Goal: Transaction & Acquisition: Obtain resource

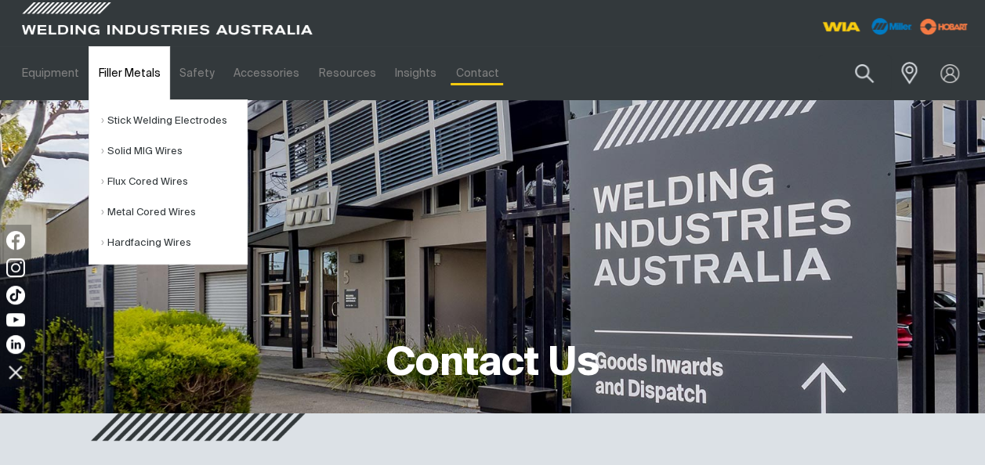
click at [149, 75] on link "Filler Metals" at bounding box center [129, 73] width 81 height 54
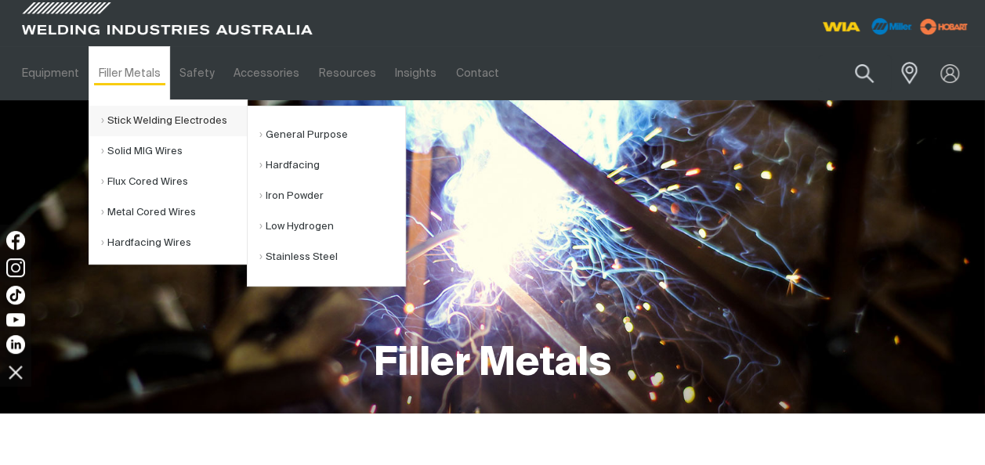
click at [137, 114] on link "Stick Welding Electrodes" at bounding box center [174, 121] width 146 height 31
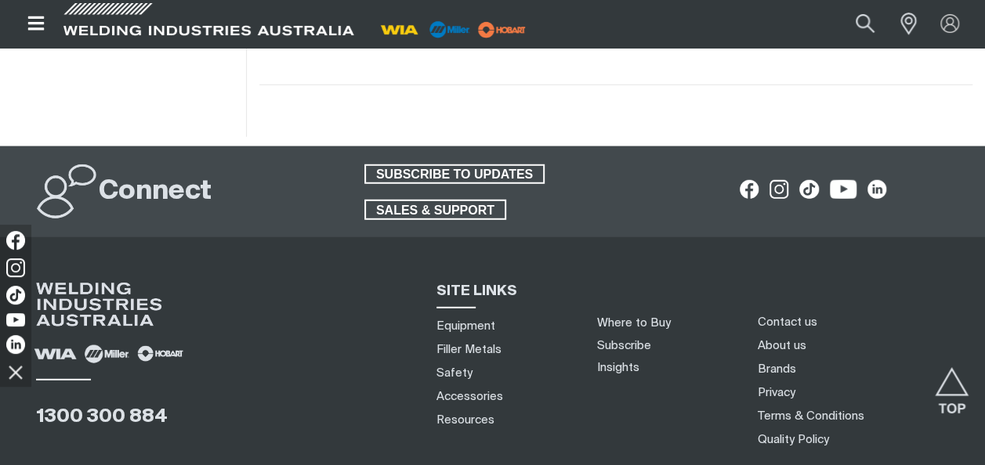
scroll to position [2238, 0]
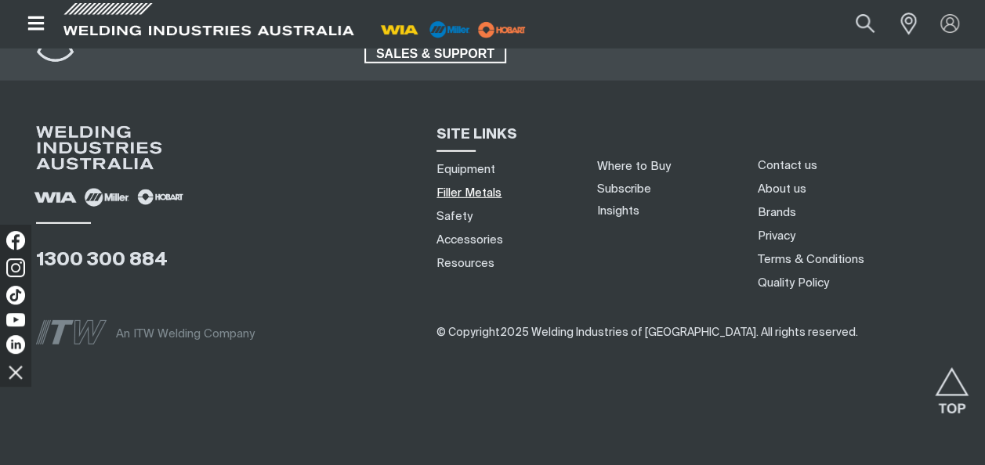
click at [482, 194] on link "Filler Metals" at bounding box center [468, 193] width 65 height 16
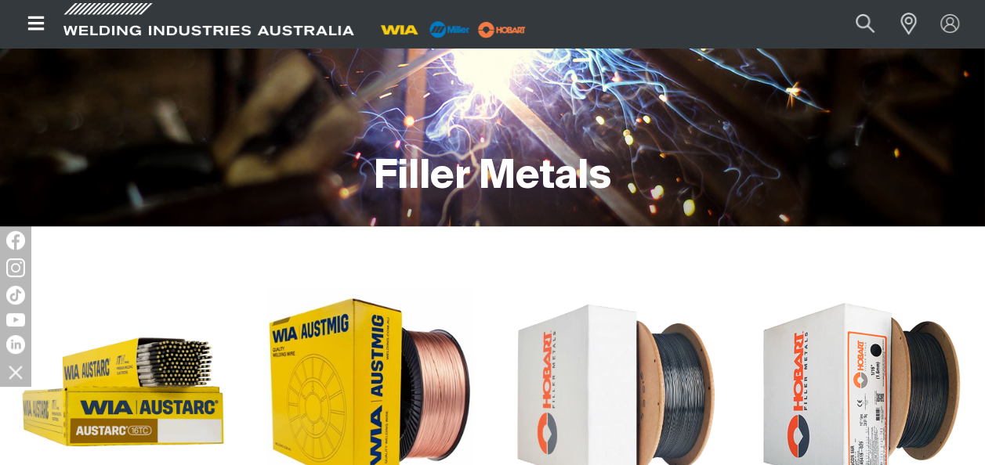
scroll to position [344, 0]
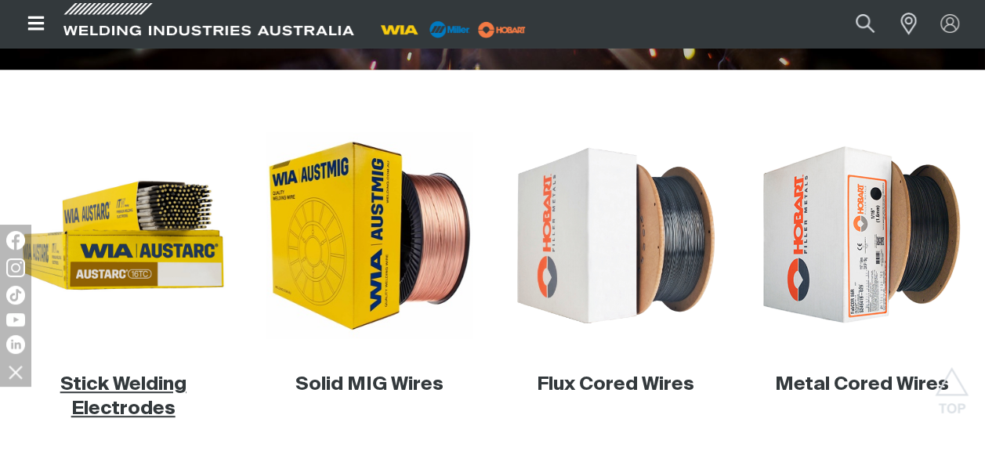
click at [141, 385] on link "Stick Welding Electrodes" at bounding box center [123, 396] width 126 height 43
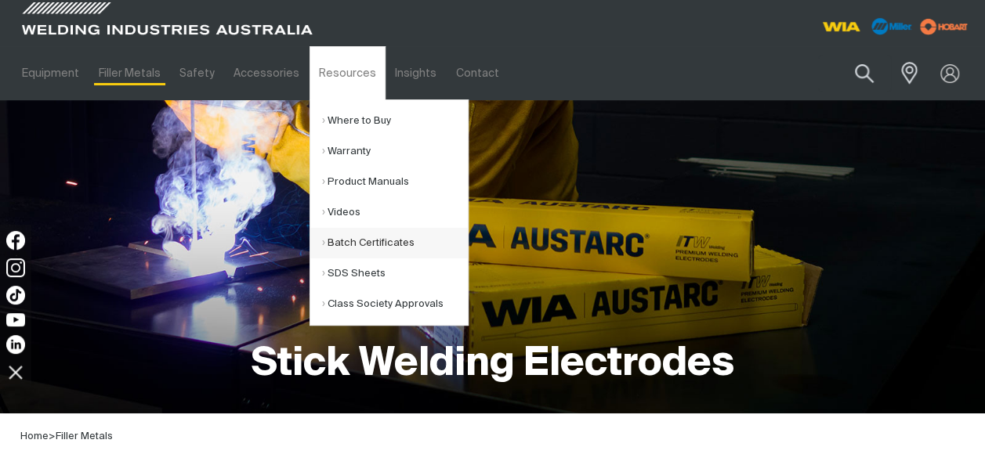
click at [358, 241] on link "Batch Certificates" at bounding box center [395, 243] width 146 height 31
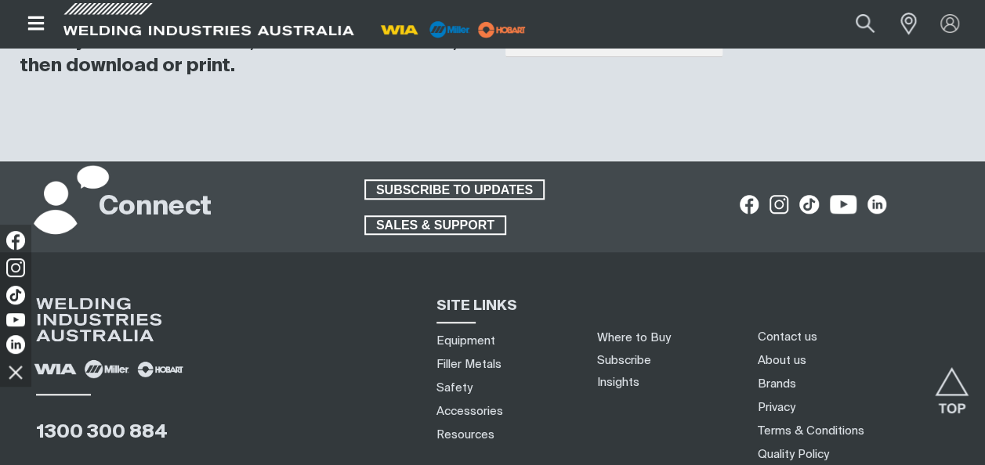
scroll to position [392, 0]
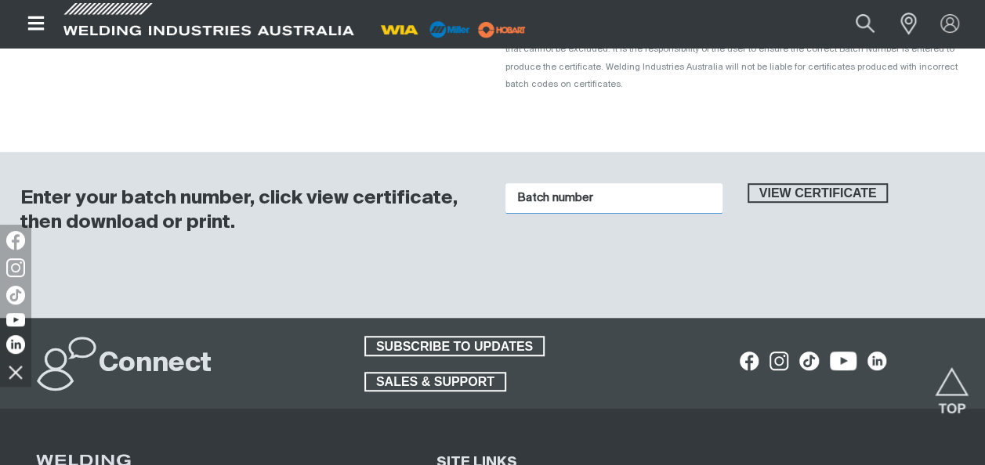
click at [566, 183] on input "Batch number" at bounding box center [613, 198] width 217 height 31
type input "1012224"
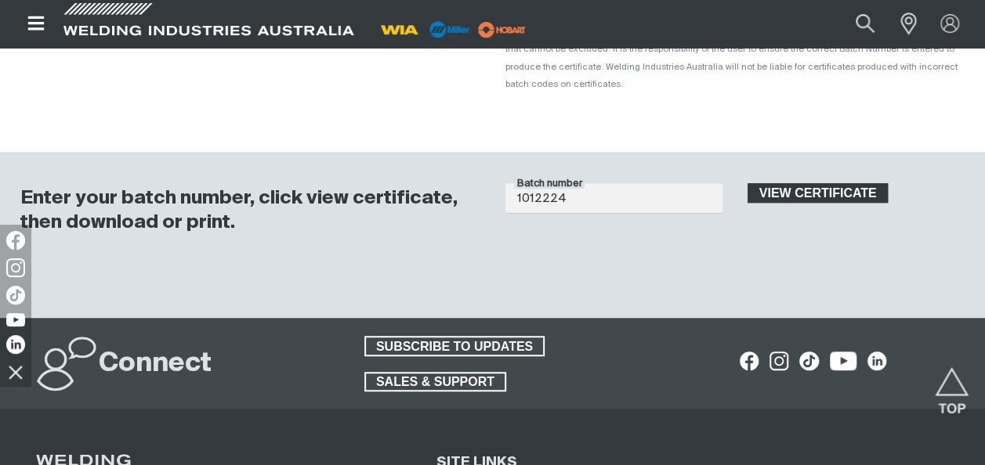
click at [786, 183] on span "View certificate" at bounding box center [818, 193] width 138 height 20
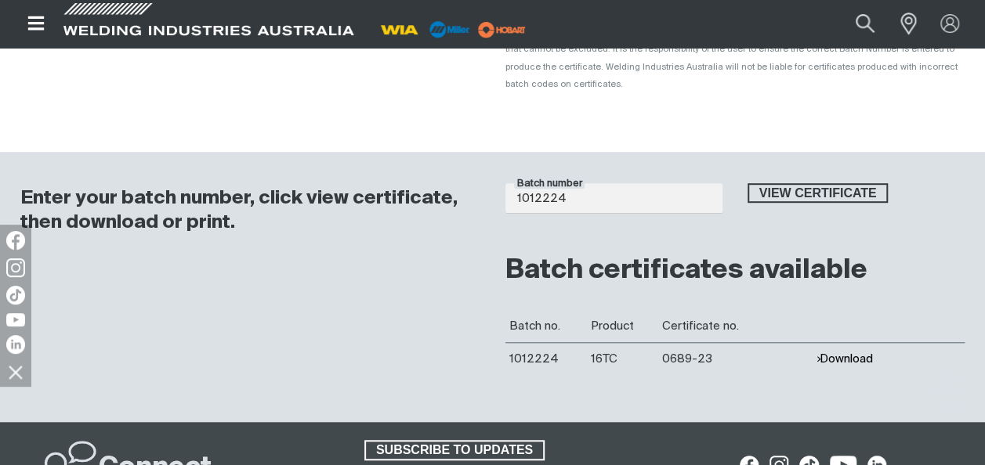
click at [849, 352] on button "Download" at bounding box center [843, 358] width 57 height 13
